Goal: Task Accomplishment & Management: Use online tool/utility

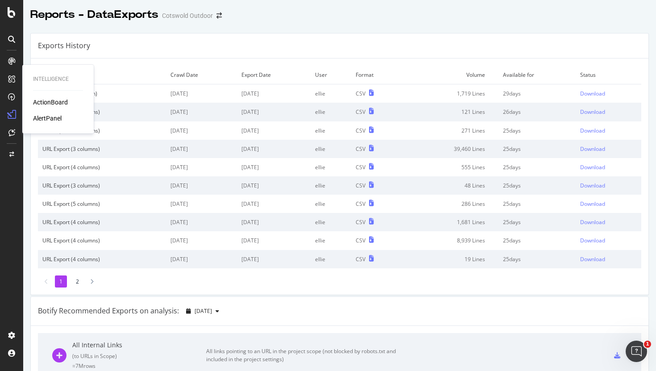
click at [43, 102] on div "ActionBoard" at bounding box center [50, 102] width 35 height 9
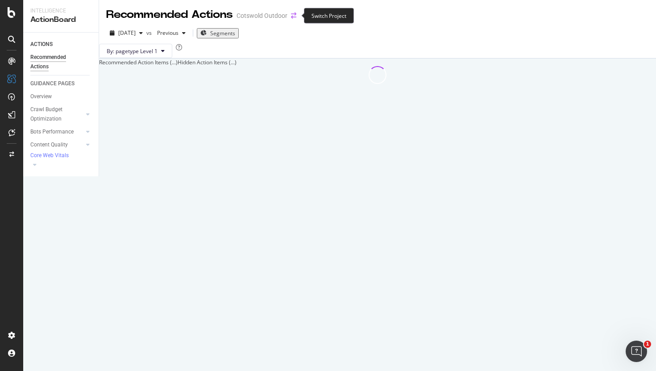
click at [294, 17] on icon "arrow-right-arrow-left" at bounding box center [293, 15] width 5 height 6
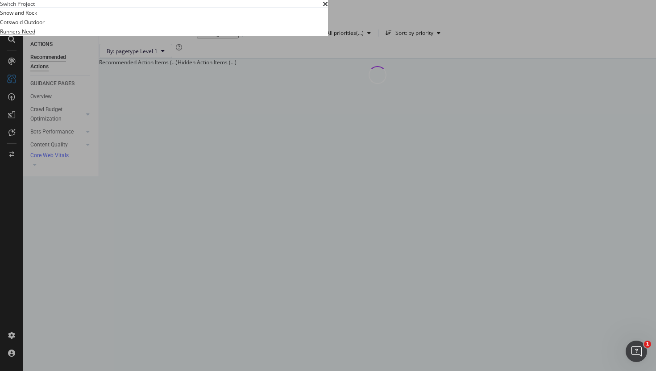
click at [35, 36] on link "Runners Need" at bounding box center [17, 31] width 35 height 9
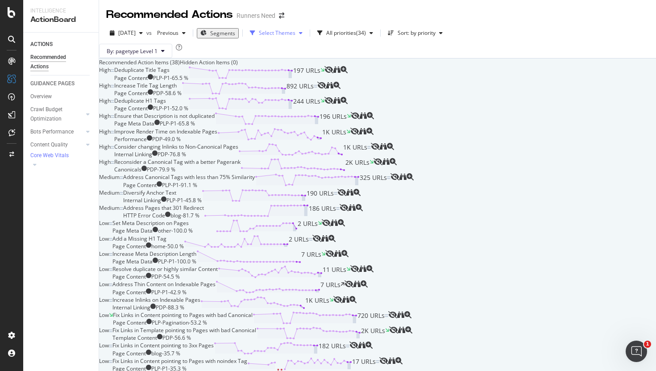
click at [287, 35] on div "Select Themes" at bounding box center [277, 32] width 37 height 5
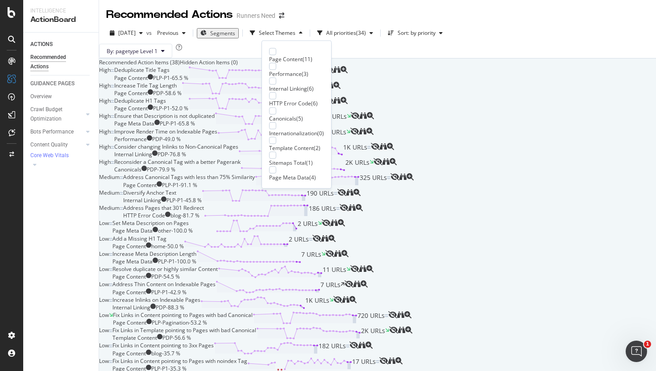
click at [279, 79] on div "Internal Linking ( 6 )" at bounding box center [296, 85] width 55 height 15
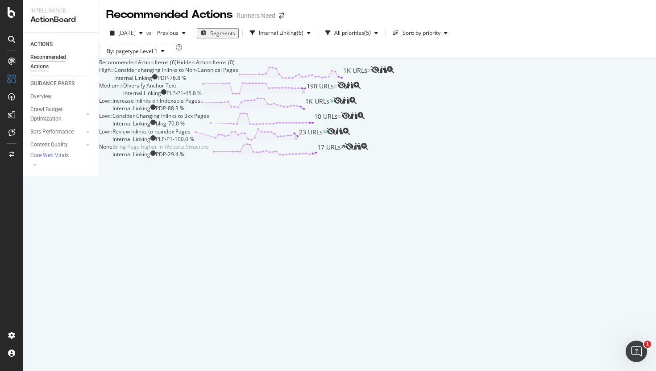
click at [400, 58] on div "By: pagetype Level 1" at bounding box center [377, 51] width 557 height 14
click at [297, 33] on div "Internal Linking" at bounding box center [278, 32] width 38 height 5
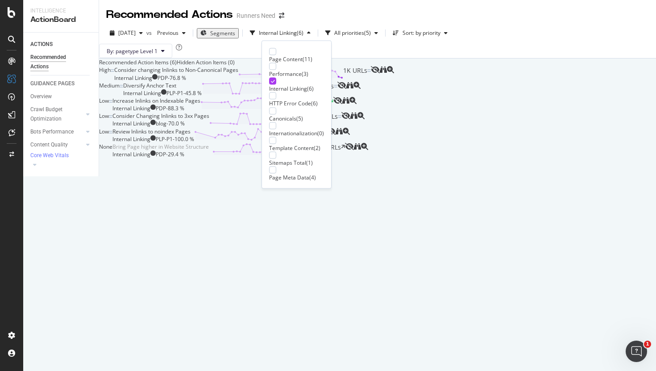
click at [282, 85] on div "Internal Linking" at bounding box center [288, 89] width 38 height 8
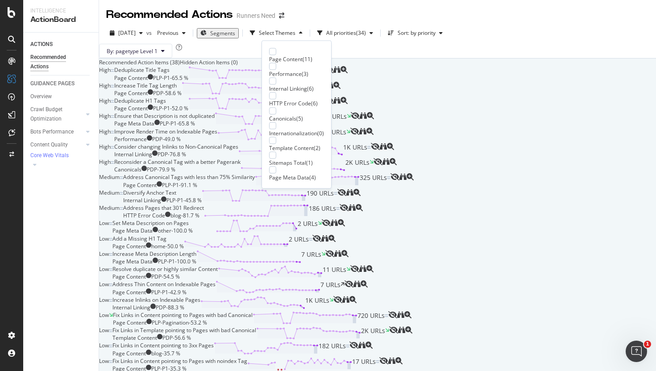
click at [282, 47] on div "Page Content ( 11 ) Performance ( 3 ) Internal Linking ( 6 ) HTTP Error Code ( …" at bounding box center [296, 115] width 70 height 148
click at [283, 55] on div "Page Content" at bounding box center [285, 59] width 33 height 8
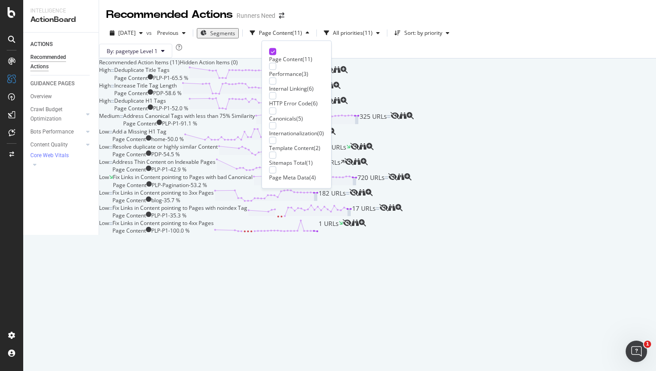
click at [354, 66] on div "Recommended Action Items (11) Hidden Action Items (0)" at bounding box center [377, 62] width 557 height 8
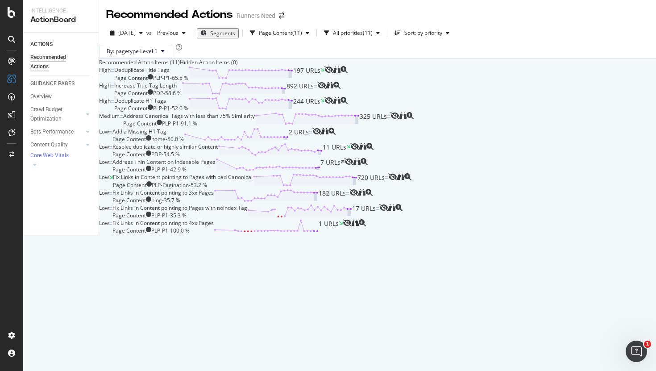
scroll to position [223, 0]
click at [329, 234] on div "Fix Links in Content pointing to 4xx Pages Page Content PLP-P1 - 100.0 % 1 URLs" at bounding box center [227, 226] width 230 height 15
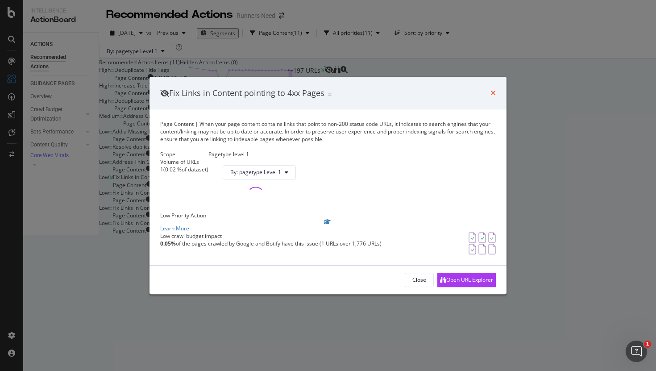
click at [493, 90] on icon "times" at bounding box center [492, 93] width 5 height 7
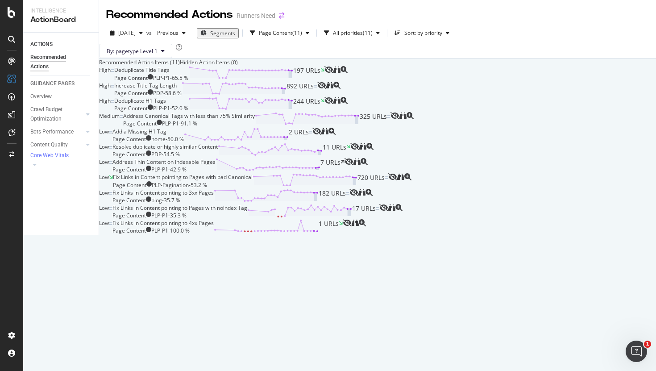
click at [283, 17] on icon "arrow-right-arrow-left" at bounding box center [281, 15] width 5 height 6
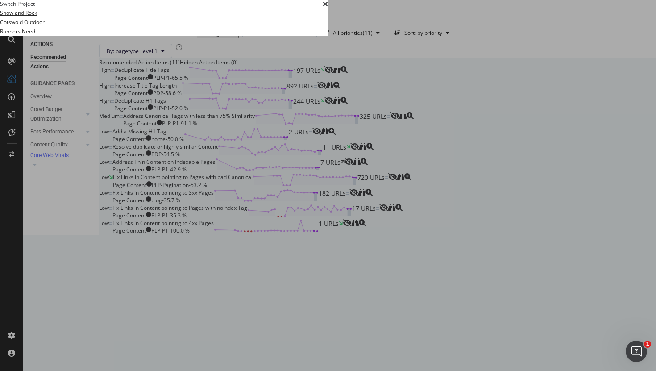
click at [37, 17] on link "Snow and Rock" at bounding box center [18, 12] width 37 height 9
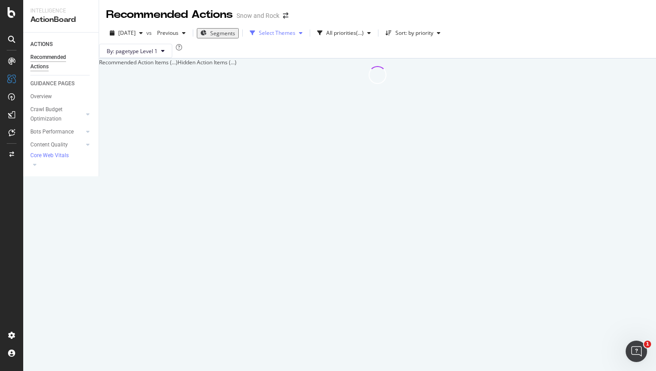
click at [296, 38] on div "Select Themes" at bounding box center [276, 32] width 60 height 13
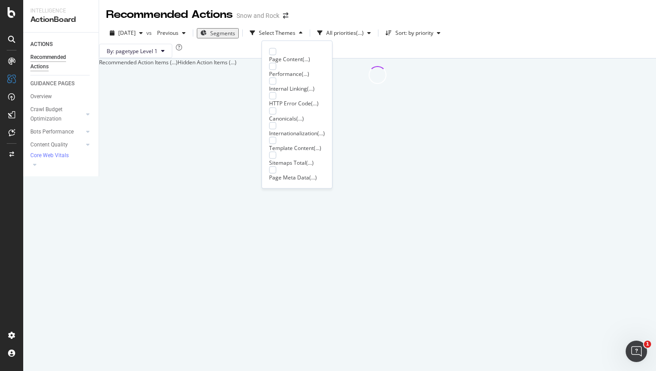
drag, startPoint x: 286, startPoint y: 71, endPoint x: 287, endPoint y: 79, distance: 7.6
click at [287, 79] on div "Page Content ( ... ) Performance ( ... ) Internal Linking ( ... ) HTTP Error Co…" at bounding box center [297, 114] width 56 height 133
click at [287, 85] on div "Internal Linking" at bounding box center [288, 89] width 38 height 8
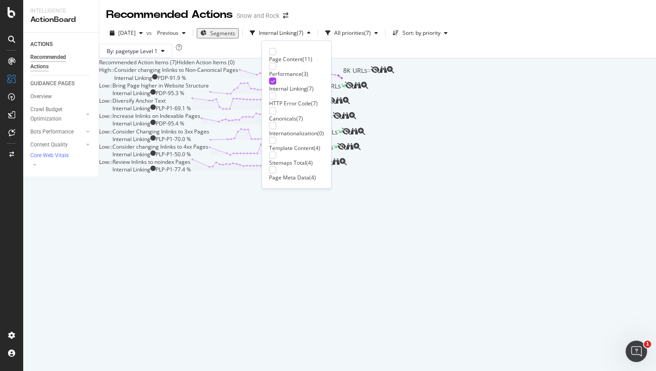
click at [295, 85] on div "Internal Linking" at bounding box center [288, 89] width 38 height 8
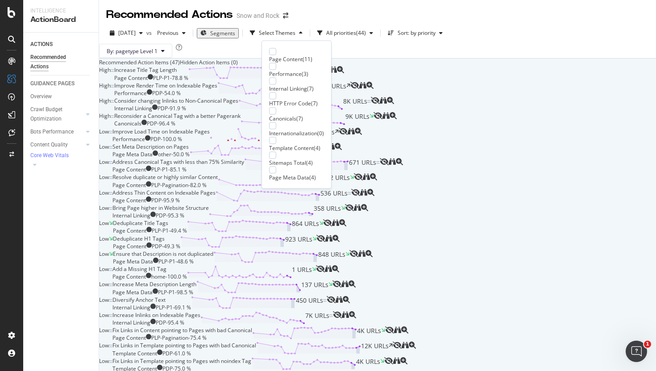
click at [291, 55] on div "Page Content" at bounding box center [285, 59] width 33 height 8
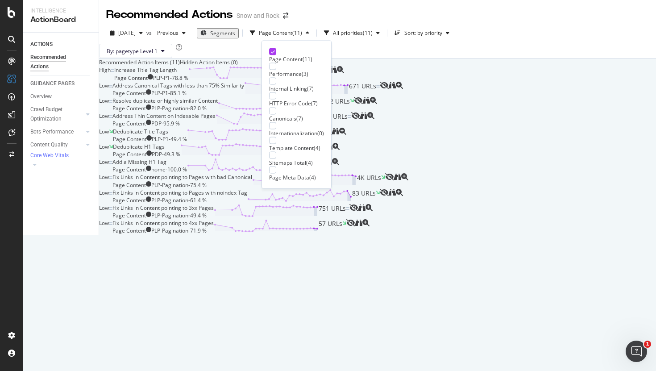
click at [386, 58] on div "[DATE] vs Previous Segments Page Content ( 11 ) All priorities ( 11 ) Sort: by …" at bounding box center [377, 40] width 557 height 36
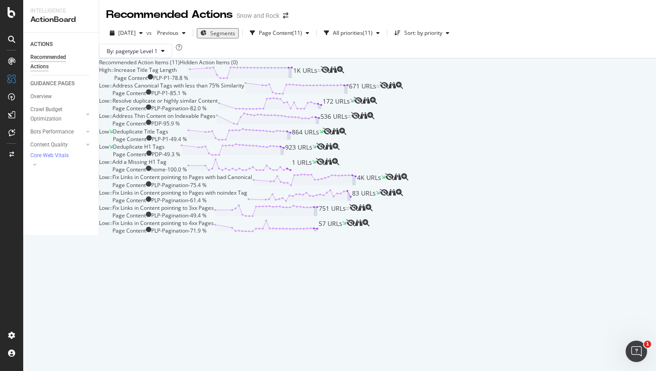
scroll to position [223, 0]
click at [346, 234] on div "Fix Links in Content pointing to 4xx Pages Page Content PLP-Pagination - 71.9 %…" at bounding box center [229, 226] width 234 height 15
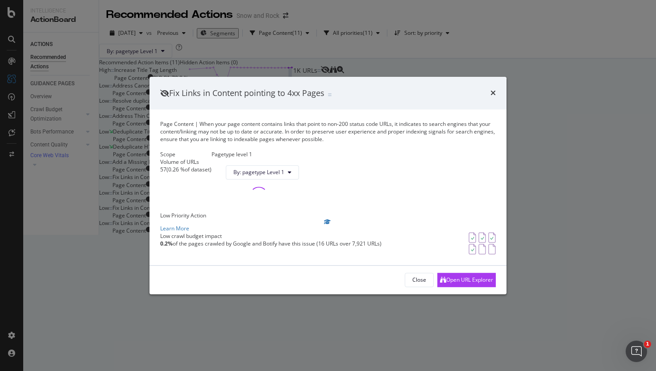
click at [468, 294] on div "Close Open URL Explorer" at bounding box center [327, 279] width 357 height 29
click at [467, 286] on div "Open URL Explorer" at bounding box center [466, 279] width 53 height 13
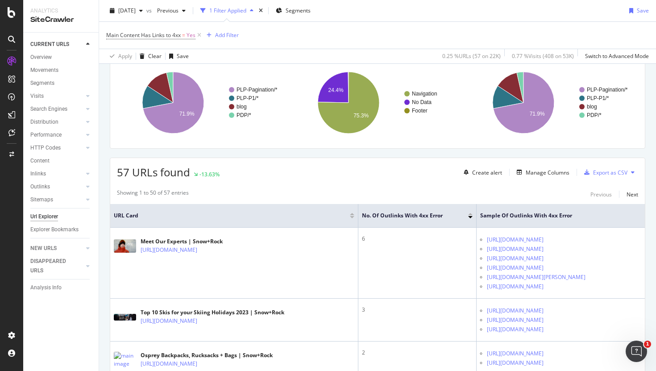
scroll to position [67, 0]
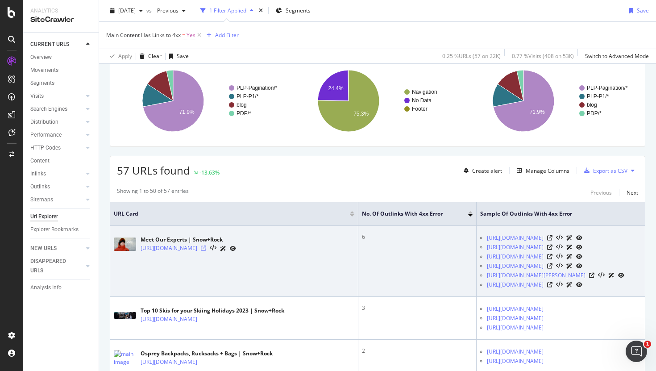
click at [206, 250] on icon at bounding box center [203, 247] width 5 height 5
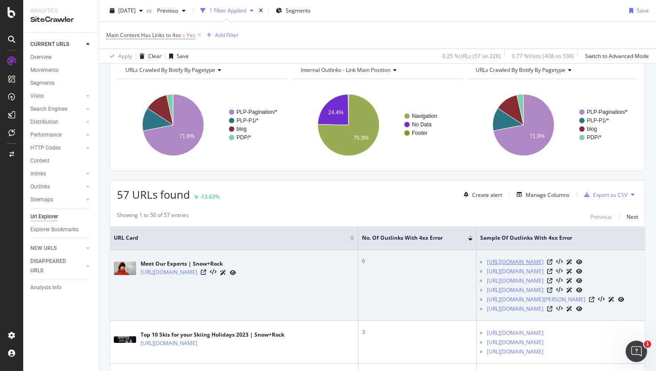
scroll to position [26, 0]
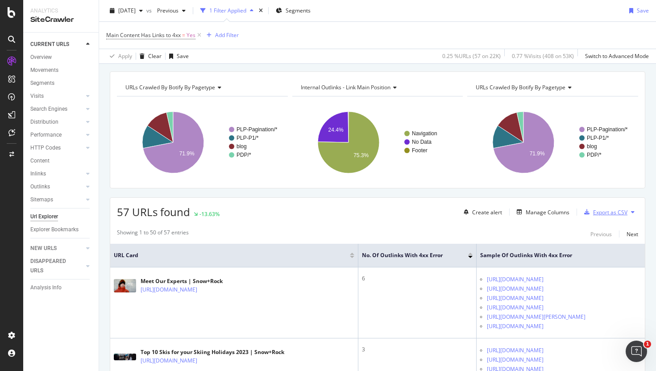
click at [600, 211] on div "Export as CSV" at bounding box center [610, 212] width 34 height 8
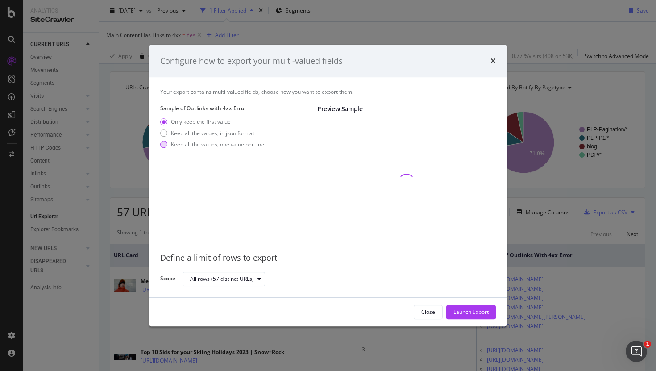
click at [225, 141] on div "Keep all the values, one value per line" at bounding box center [217, 145] width 93 height 8
click at [465, 316] on div "Launch Export" at bounding box center [470, 311] width 35 height 13
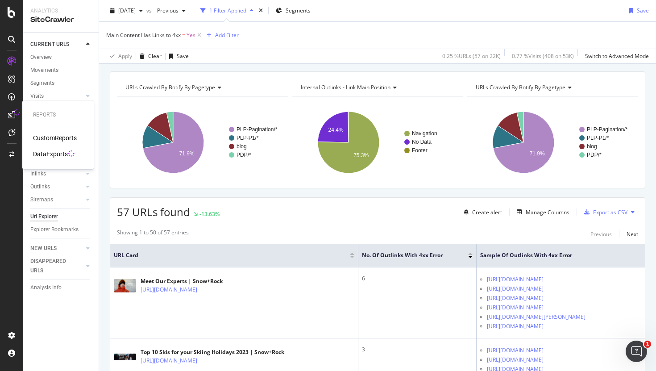
click at [43, 153] on div "DataExports" at bounding box center [50, 153] width 35 height 9
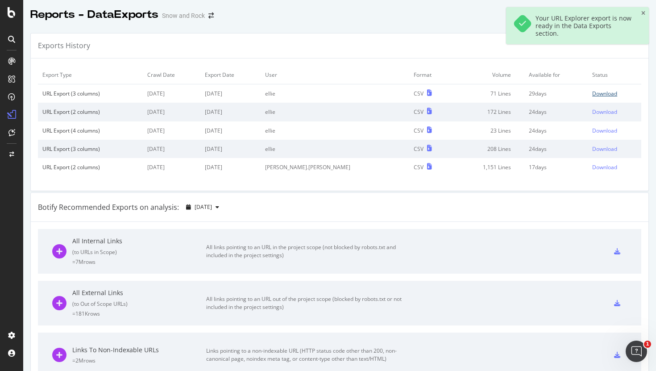
click at [597, 96] on div "Download" at bounding box center [604, 94] width 25 height 8
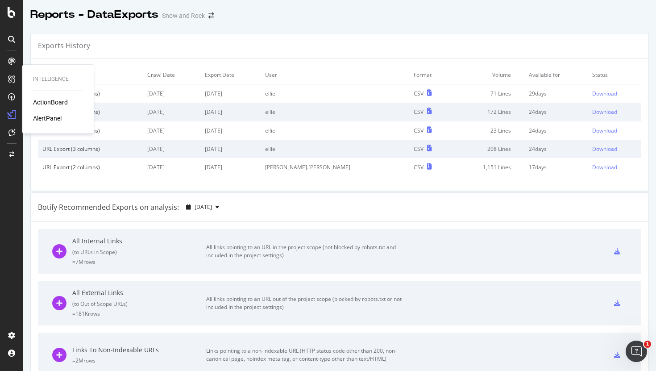
click at [52, 104] on div "ActionBoard" at bounding box center [50, 102] width 35 height 9
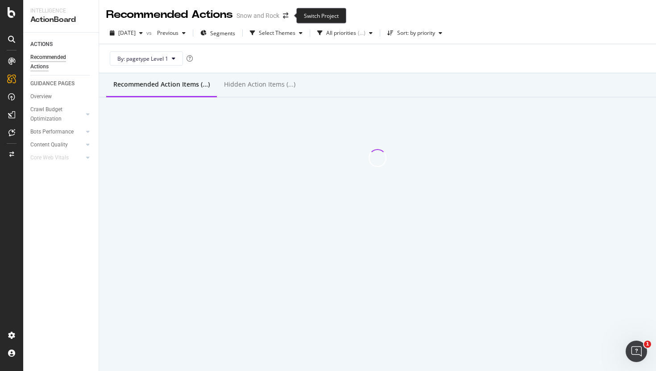
click at [280, 14] on span at bounding box center [285, 15] width 12 height 6
click at [287, 14] on icon "arrow-right-arrow-left" at bounding box center [285, 15] width 5 height 6
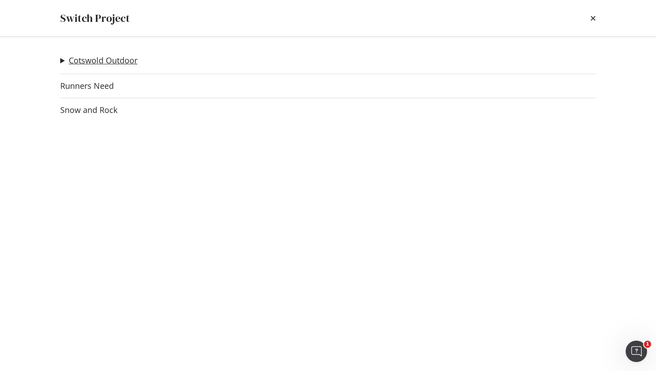
click at [104, 57] on link "Cotswold Outdoor" at bounding box center [103, 60] width 69 height 9
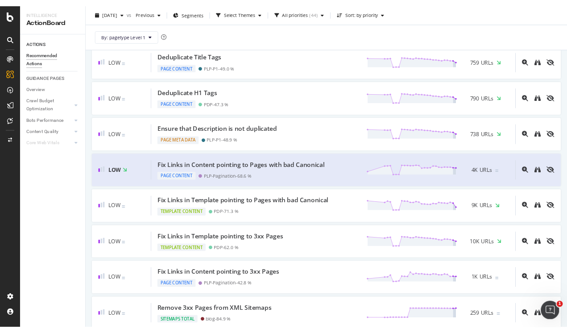
scroll to position [697, 0]
